Goal: Task Accomplishment & Management: Manage account settings

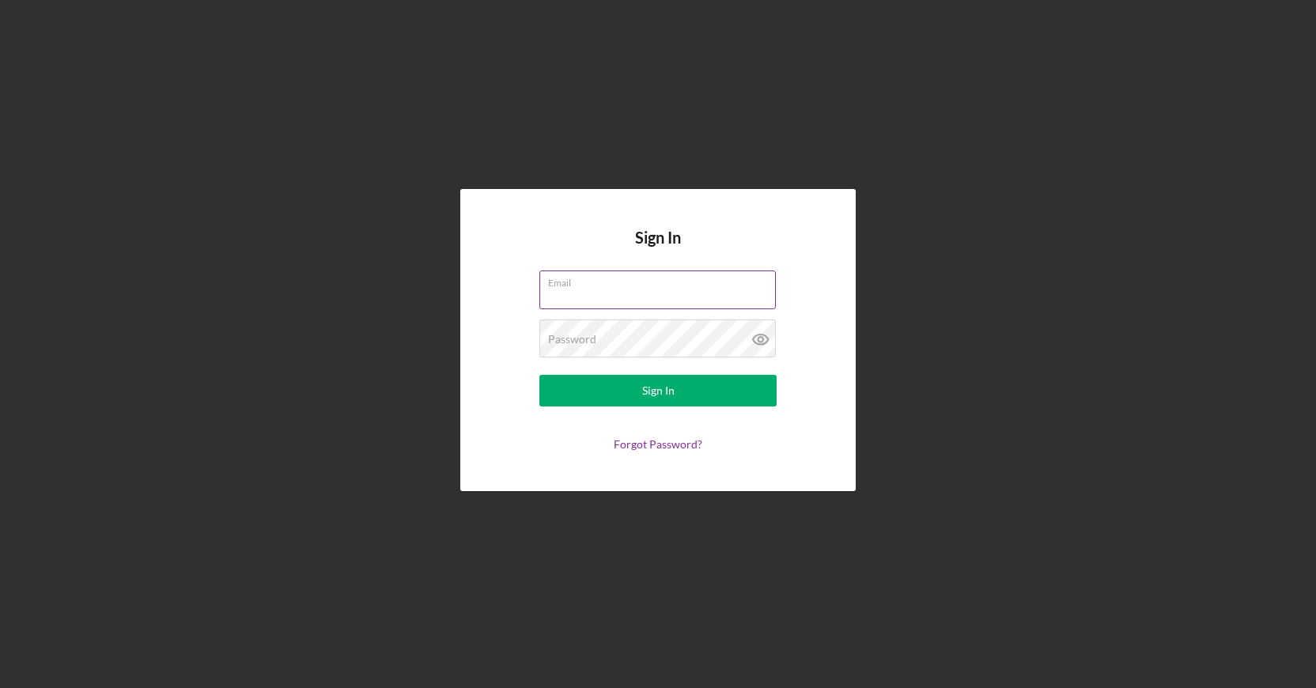
click at [623, 291] on input "Email" at bounding box center [657, 289] width 236 height 38
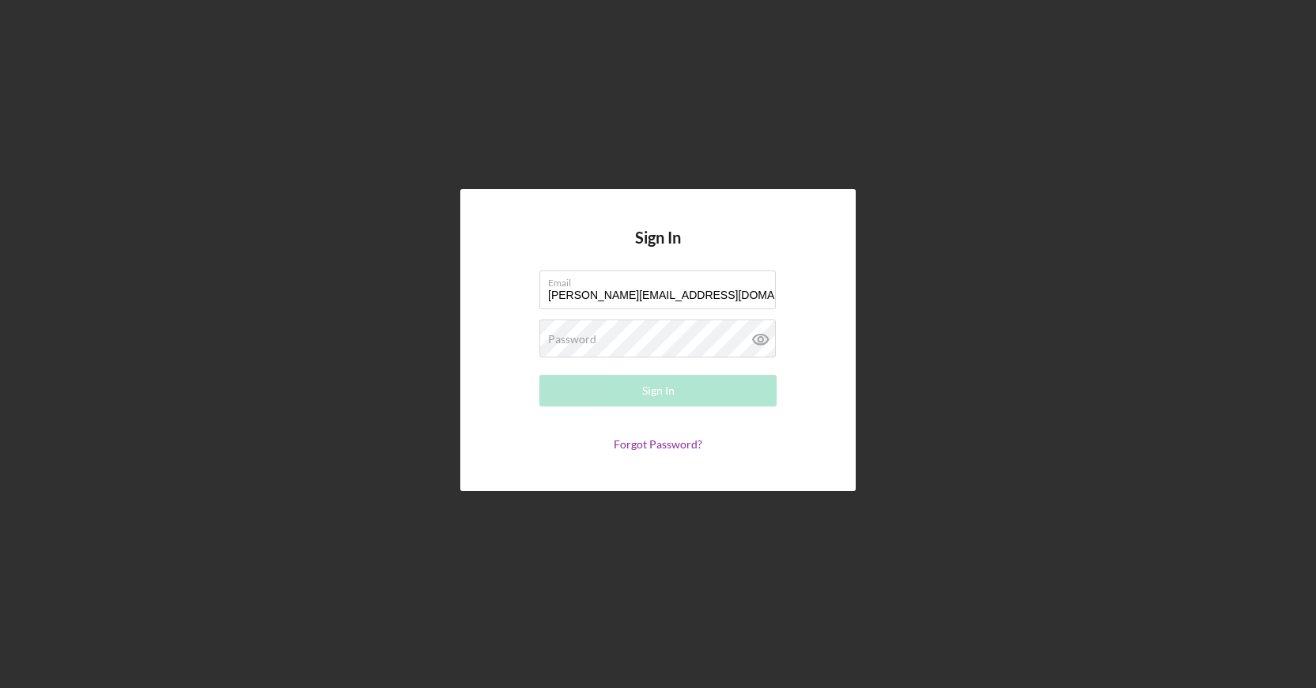
type input "[PERSON_NAME][EMAIL_ADDRESS][DOMAIN_NAME]"
click at [568, 330] on div "Password Required" at bounding box center [657, 339] width 237 height 40
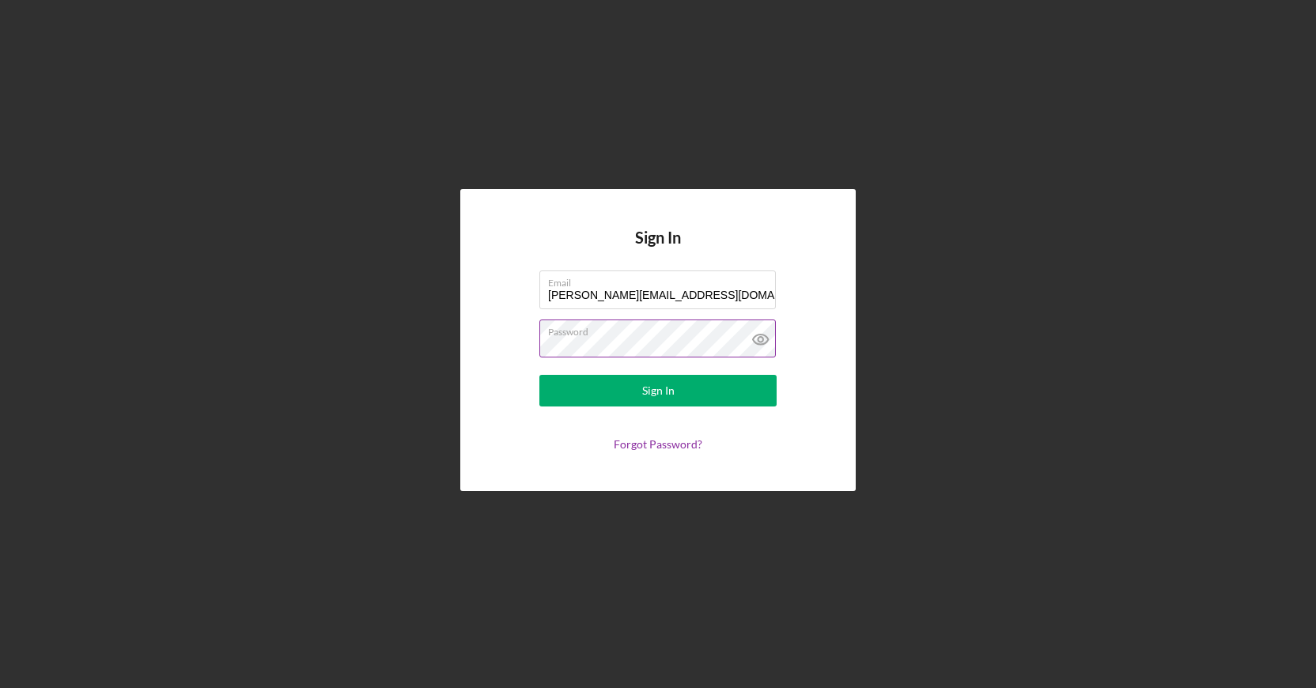
click at [539, 375] on button "Sign In" at bounding box center [657, 391] width 237 height 32
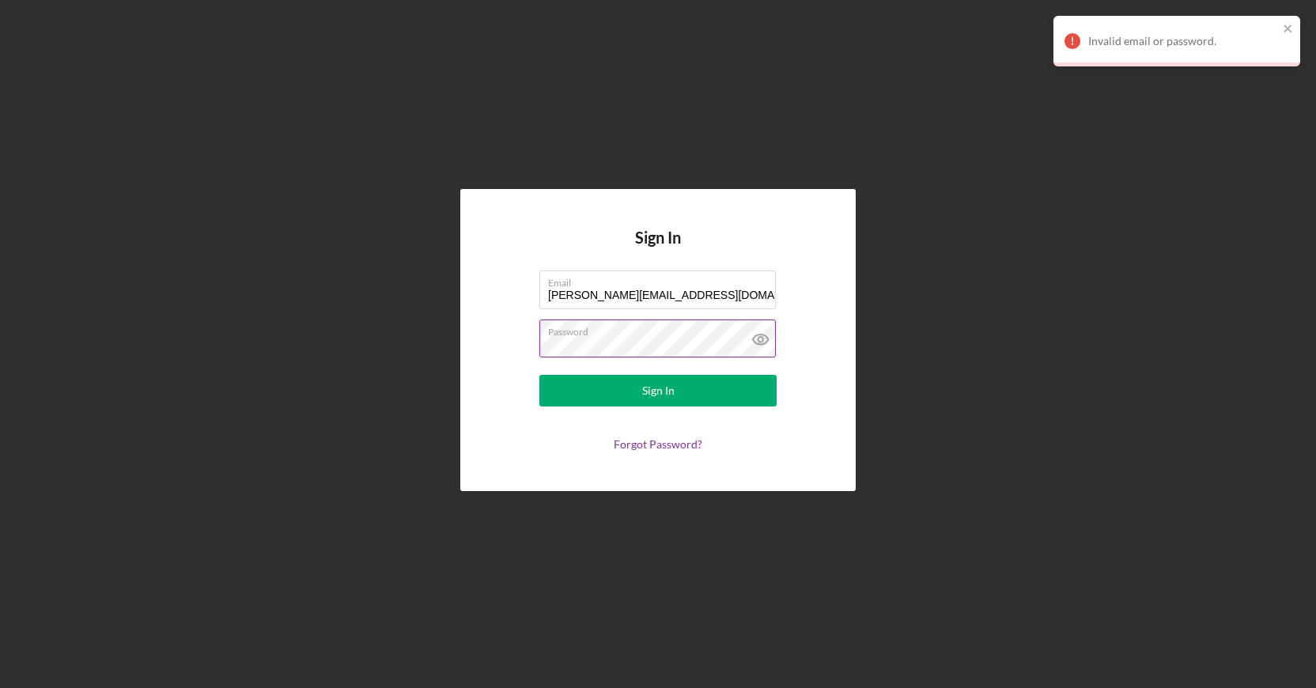
click at [755, 340] on icon at bounding box center [761, 339] width 40 height 40
click at [661, 388] on div "Sign In" at bounding box center [658, 391] width 32 height 32
click at [683, 383] on button "Sign In" at bounding box center [657, 391] width 237 height 32
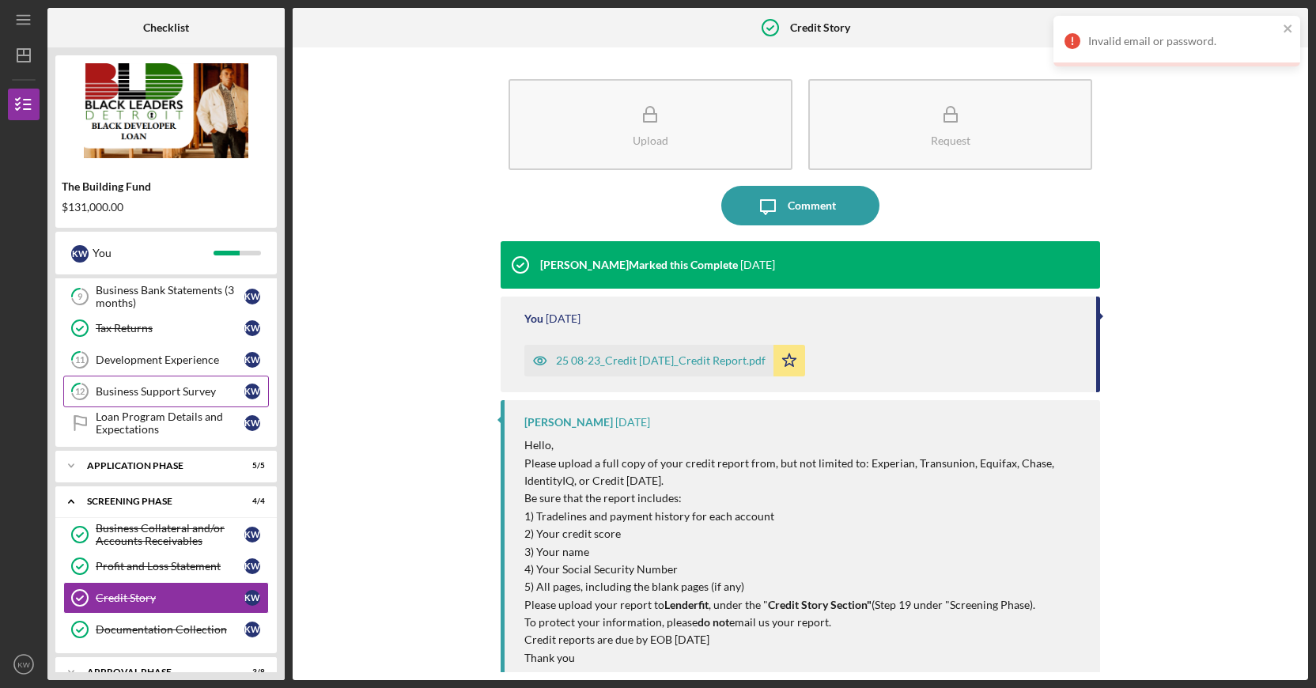
scroll to position [308, 0]
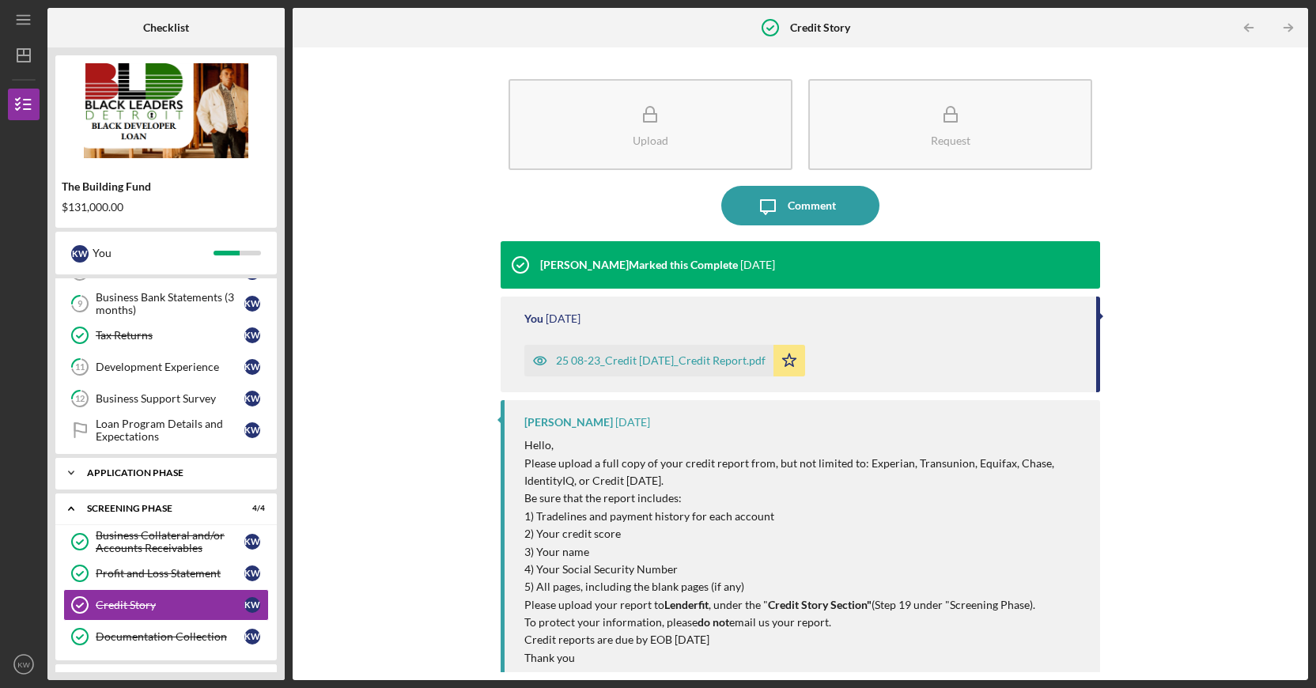
click at [78, 474] on icon "Icon/Expander" at bounding box center [71, 473] width 32 height 32
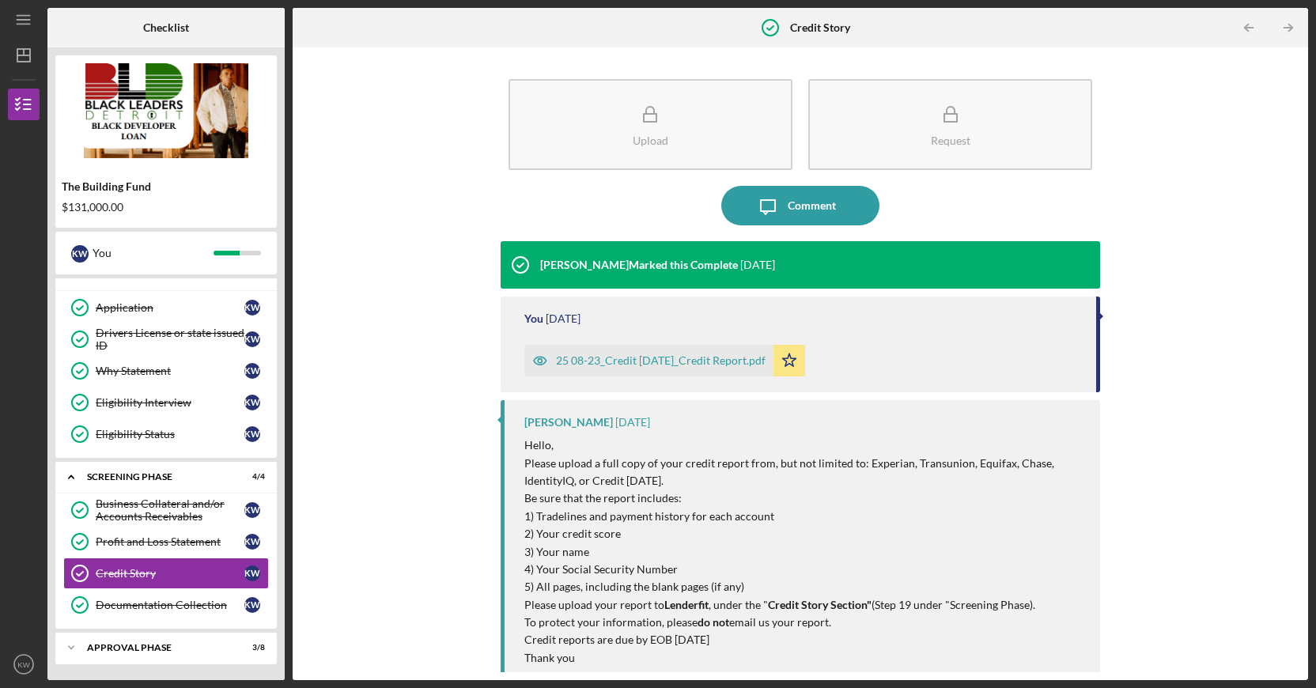
scroll to position [191, 0]
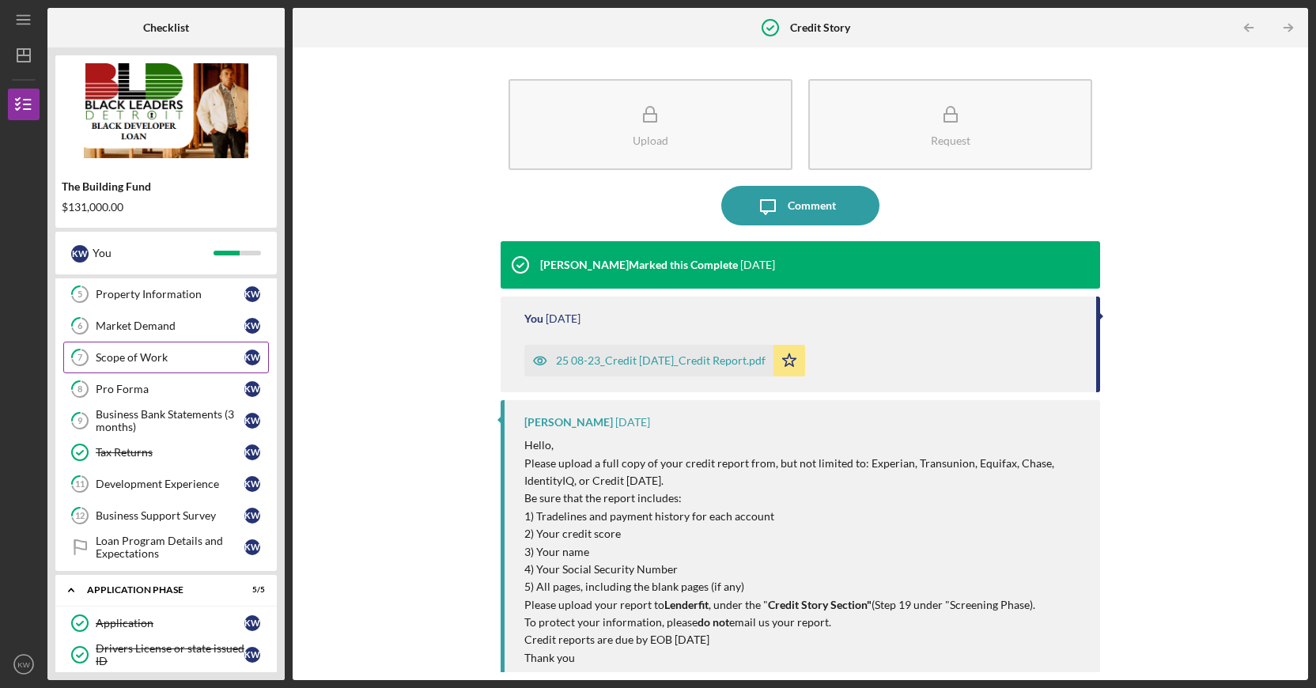
click at [190, 348] on link "7 Scope of Work K W" at bounding box center [166, 358] width 206 height 32
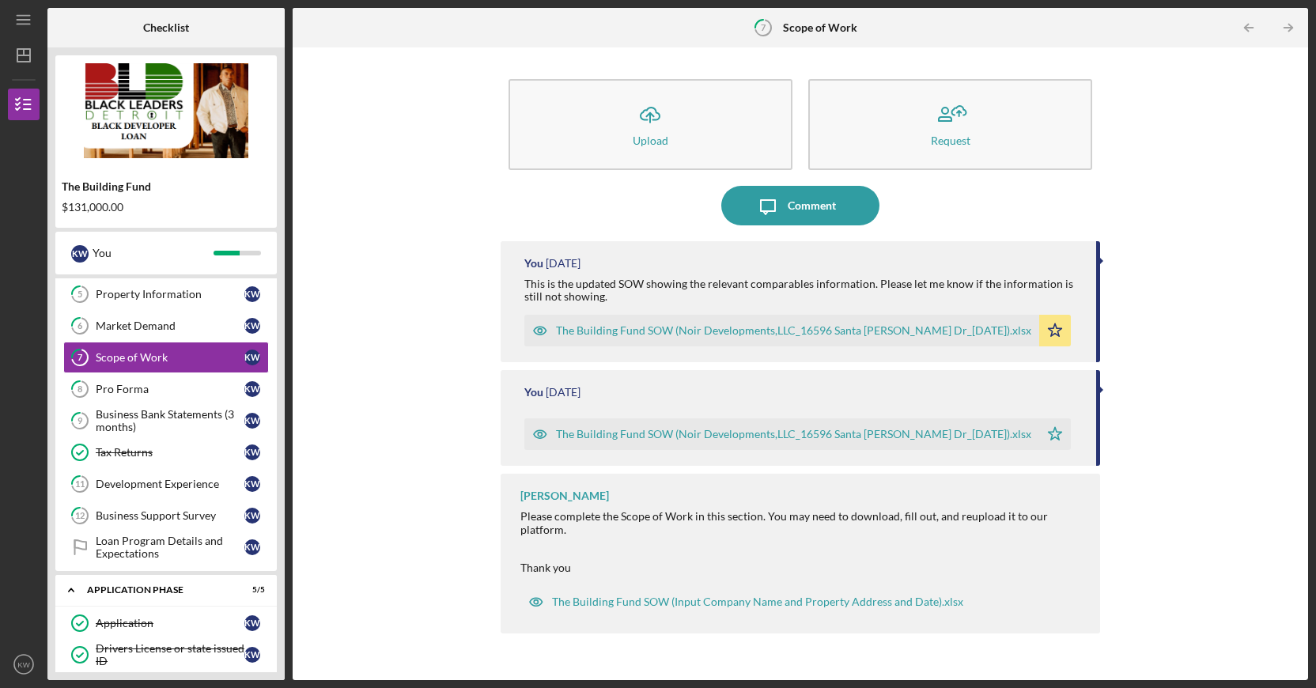
click at [747, 325] on div "The Building Fund SOW (Noir Developments,LLC_16596 Santa [PERSON_NAME] Dr_[DATE…" at bounding box center [793, 330] width 475 height 13
